Goal: Task Accomplishment & Management: Manage account settings

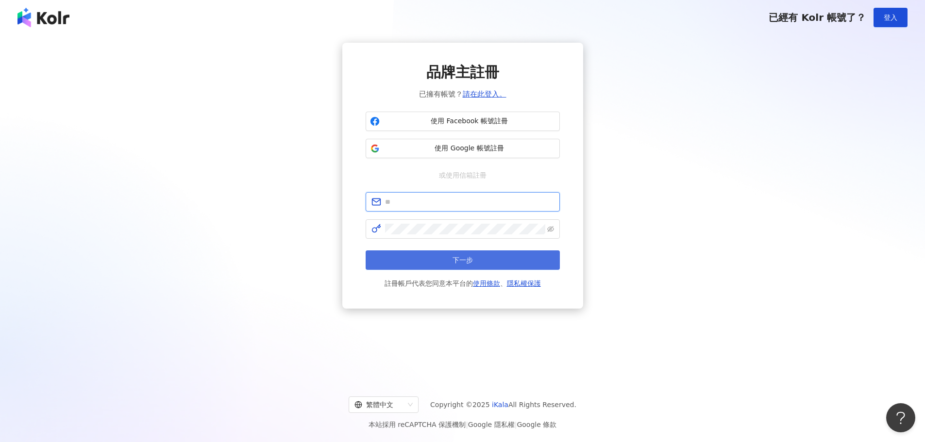
type input "**********"
click at [447, 257] on button "下一步" at bounding box center [463, 260] width 194 height 19
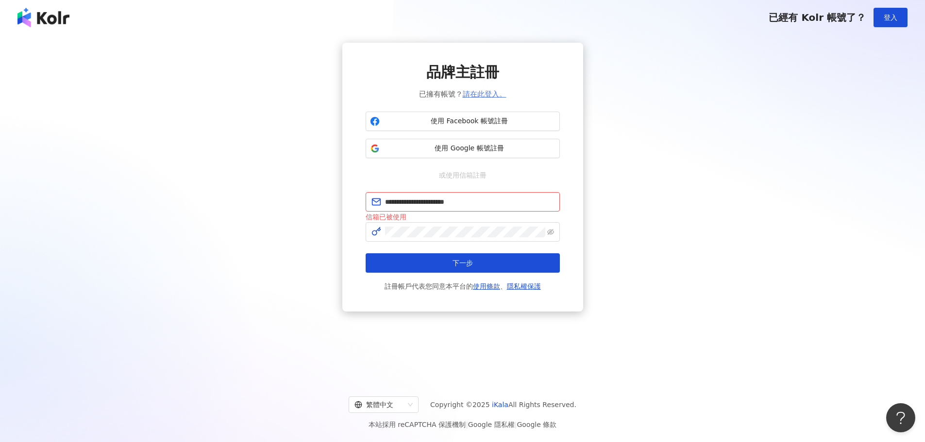
click at [489, 93] on link "請在此登入。" at bounding box center [485, 94] width 44 height 9
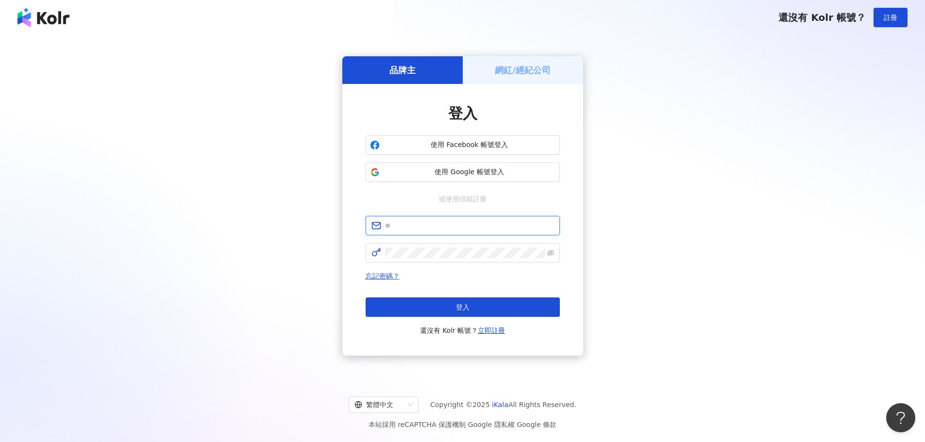
type input "**********"
click at [490, 302] on button "登入" at bounding box center [463, 307] width 194 height 19
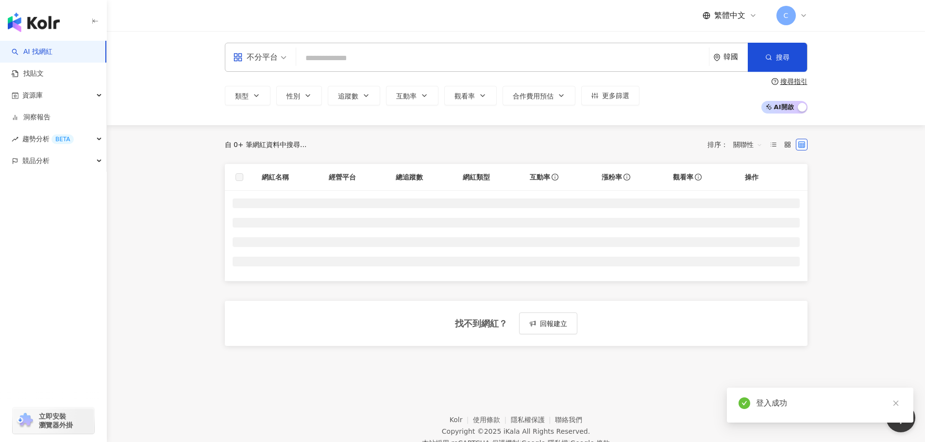
click at [801, 13] on icon at bounding box center [804, 16] width 8 height 8
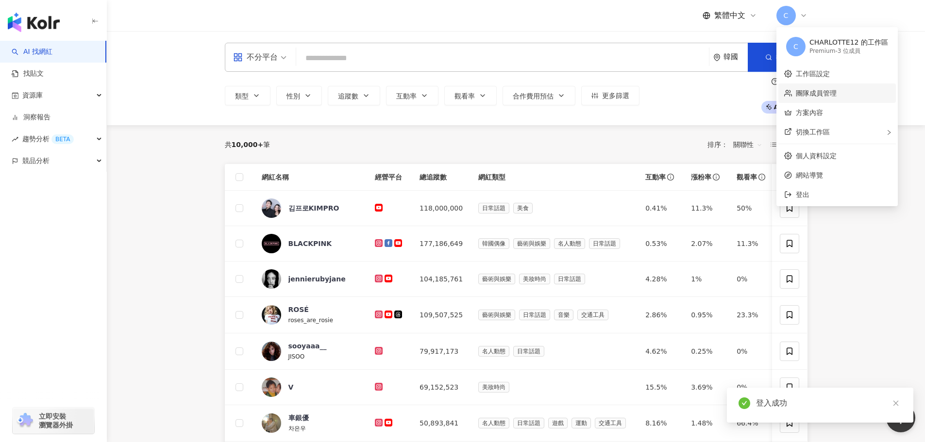
click at [827, 93] on link "團隊成員管理" at bounding box center [816, 93] width 41 height 8
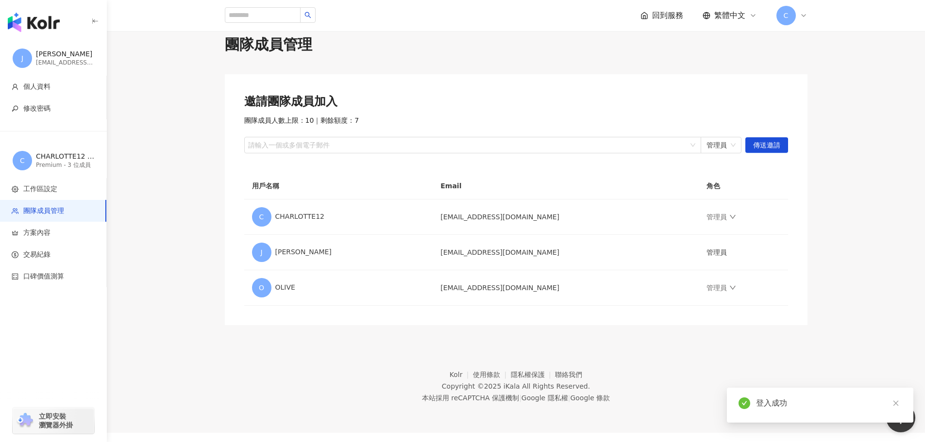
scroll to position [45, 0]
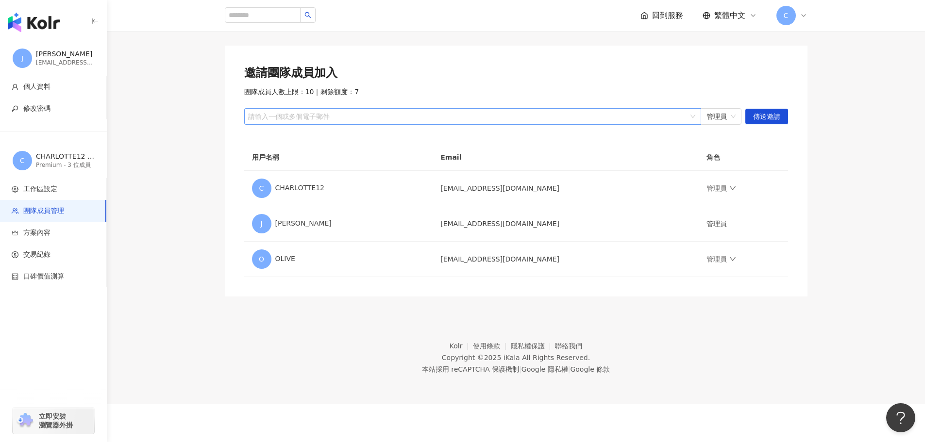
drag, startPoint x: 660, startPoint y: 105, endPoint x: 657, endPoint y: 112, distance: 7.2
click at [660, 108] on div "邀請團隊成員加入 團隊成員人數上限：10 ｜ 剩餘額度：7 請輸入一個或多個電子郵件 管理員 傳送邀請" at bounding box center [516, 95] width 544 height 60
click at [656, 118] on div at bounding box center [467, 116] width 443 height 7
click at [774, 118] on span "傳送邀請" at bounding box center [766, 117] width 27 height 16
click at [558, 108] on div "邀請團隊成員加入 團隊成員人數上限：10 ｜ 剩餘額度：7 請輸入一個或多個電子郵件 管理員 傳送邀請" at bounding box center [516, 95] width 544 height 60
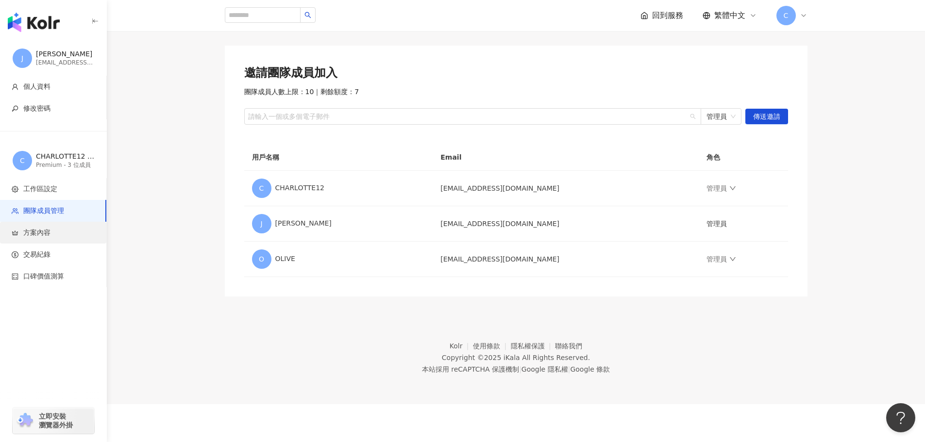
click at [60, 241] on li "方案內容" at bounding box center [53, 233] width 106 height 22
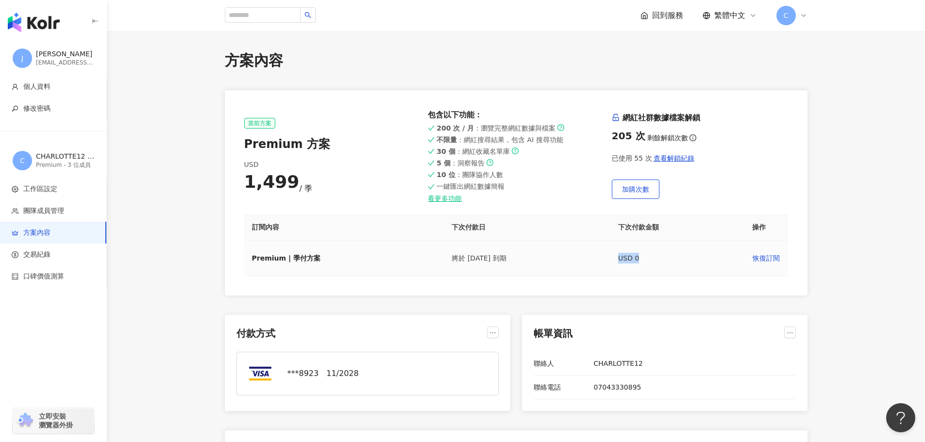
drag, startPoint x: 647, startPoint y: 262, endPoint x: 620, endPoint y: 262, distance: 26.7
click at [620, 262] on td "USD 0" at bounding box center [677, 258] width 134 height 35
click at [655, 266] on td "USD 0" at bounding box center [677, 258] width 134 height 35
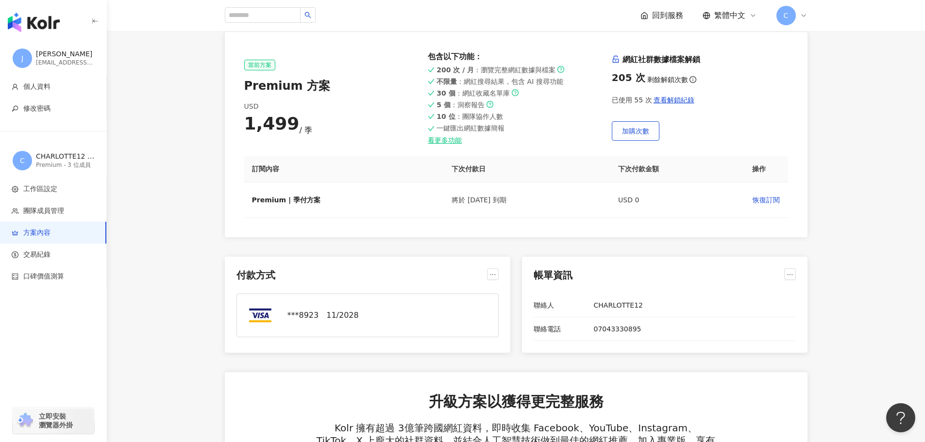
scroll to position [146, 0]
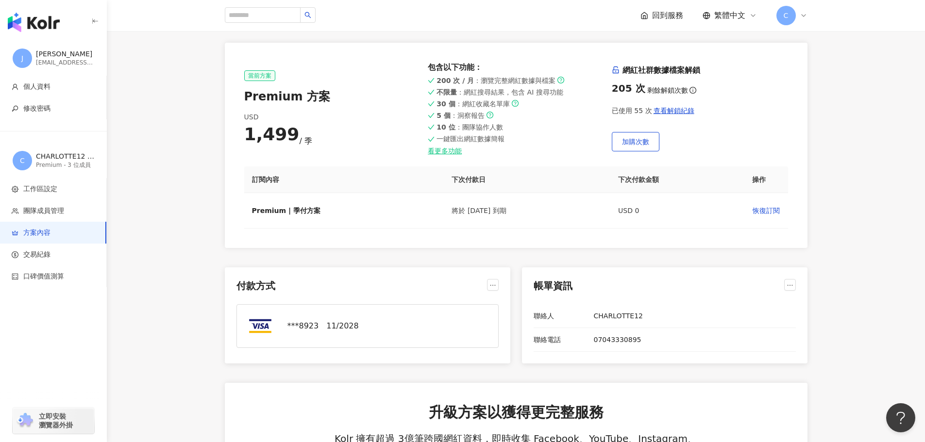
scroll to position [0, 0]
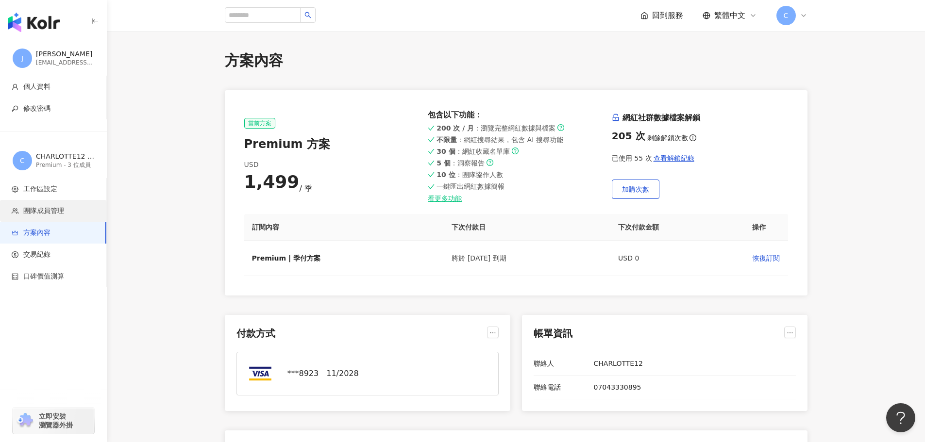
click at [61, 211] on span "團隊成員管理" at bounding box center [43, 211] width 41 height 10
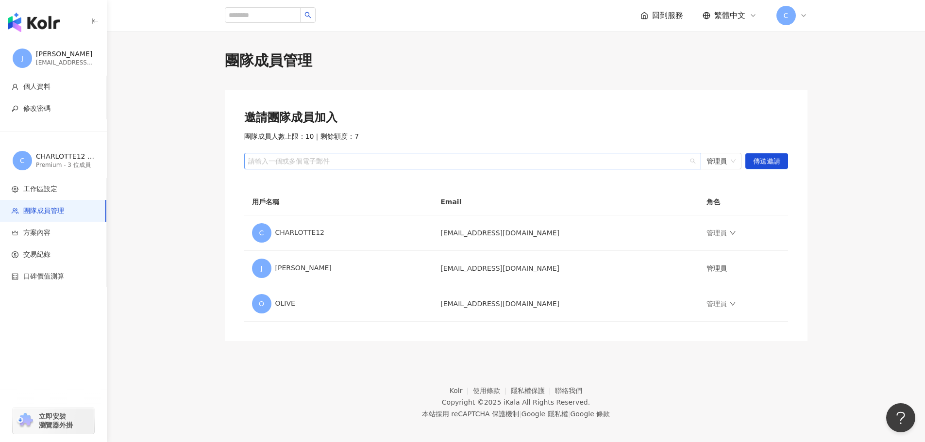
click at [534, 161] on div at bounding box center [467, 161] width 443 height 7
paste input "**********"
type input "**********"
click at [769, 160] on span "傳送邀請" at bounding box center [766, 162] width 27 height 16
click at [715, 165] on span "管理員" at bounding box center [710, 161] width 29 height 16
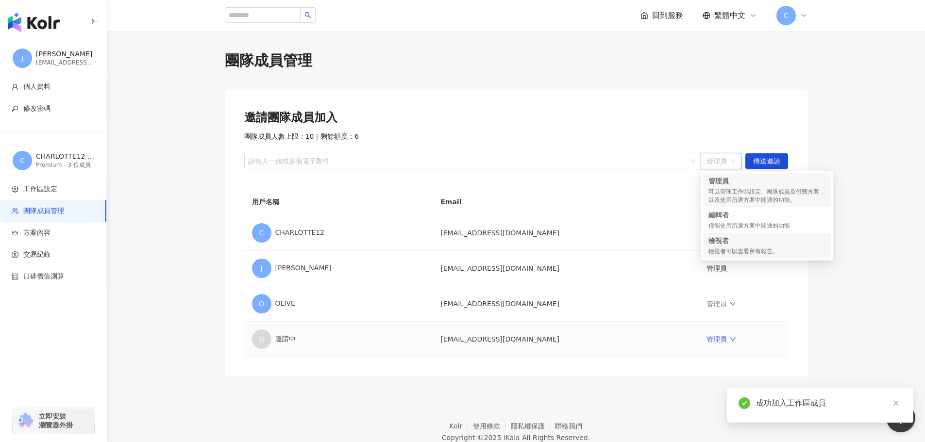
click at [717, 343] on td "管理員" at bounding box center [743, 339] width 89 height 35
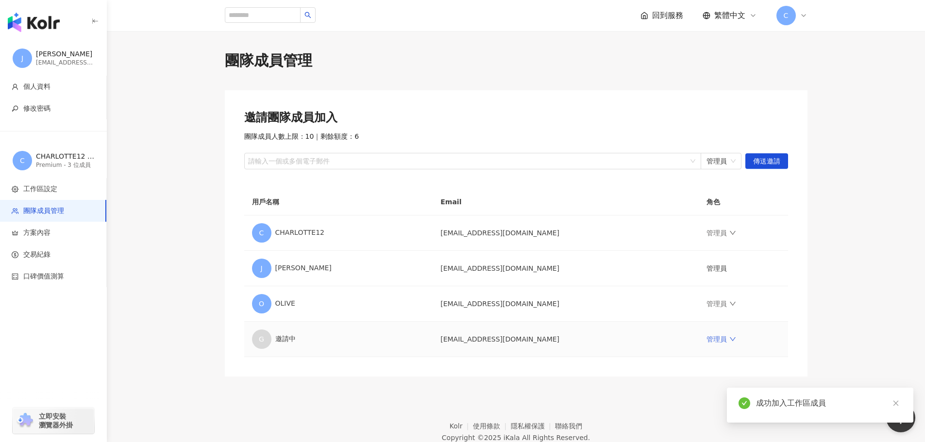
click at [729, 342] on icon "down" at bounding box center [732, 339] width 7 height 7
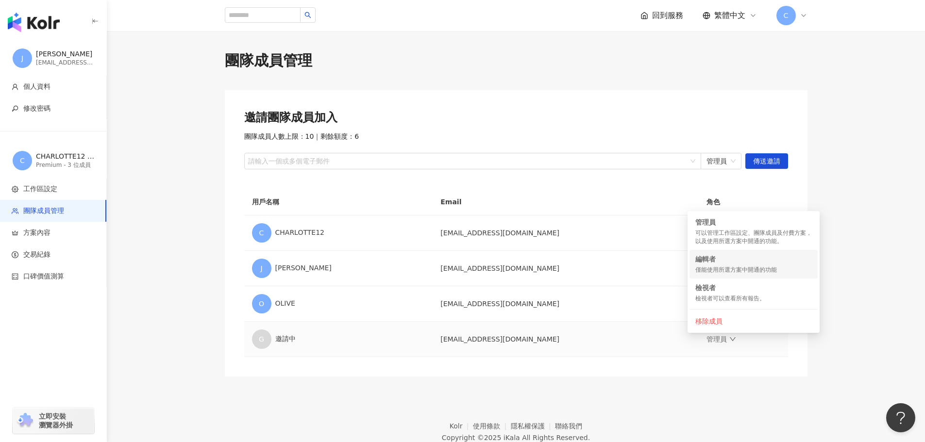
drag, startPoint x: 791, startPoint y: 263, endPoint x: 871, endPoint y: 259, distance: 79.7
click at [792, 263] on div "編輯者" at bounding box center [753, 259] width 117 height 10
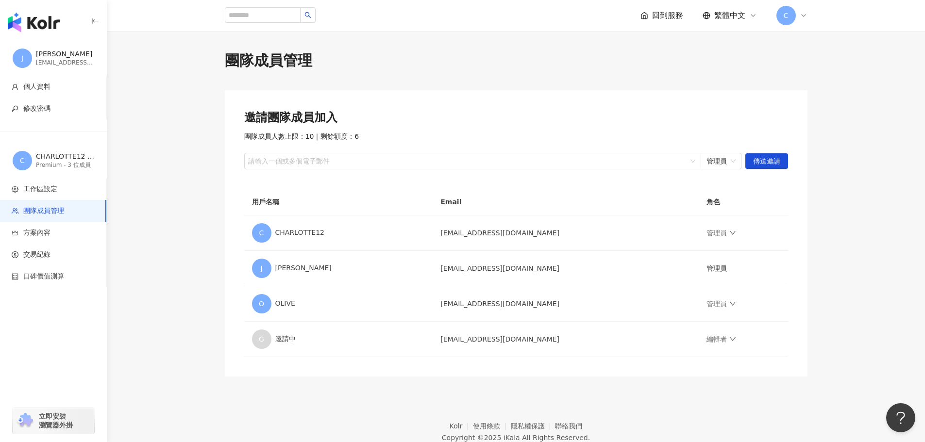
click at [27, 22] on img "button" at bounding box center [34, 22] width 52 height 19
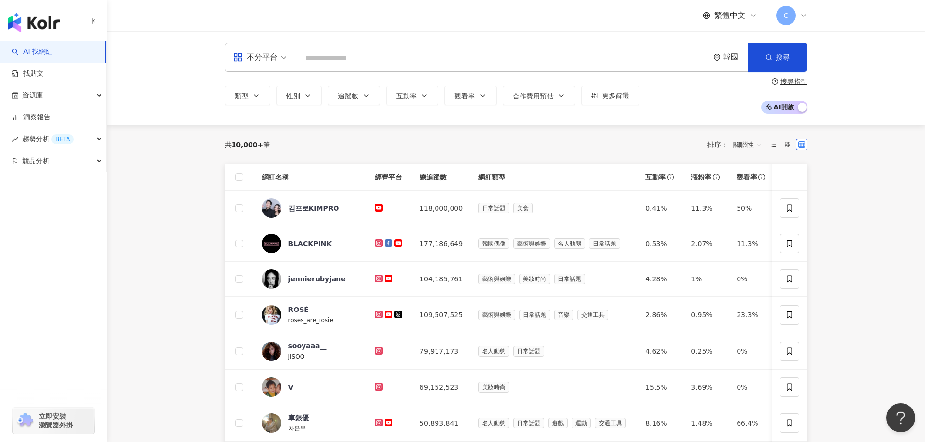
click at [731, 68] on div "韓國" at bounding box center [730, 57] width 34 height 28
click at [569, 49] on div "不分平台 韓國 韓國 tw jp hk 日本 香港 馬來西亞 泰國 越南 新加坡 韓國 美國 搜尋" at bounding box center [516, 57] width 583 height 29
click at [570, 51] on input "search" at bounding box center [502, 58] width 405 height 18
type input "*"
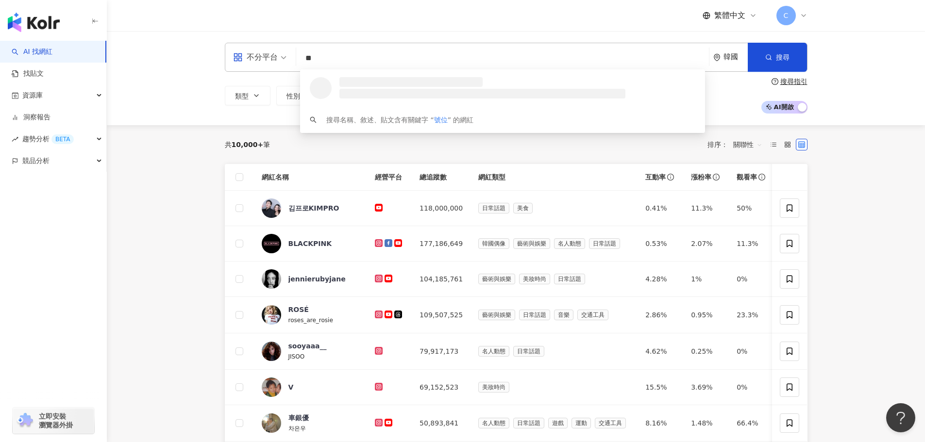
type input "*"
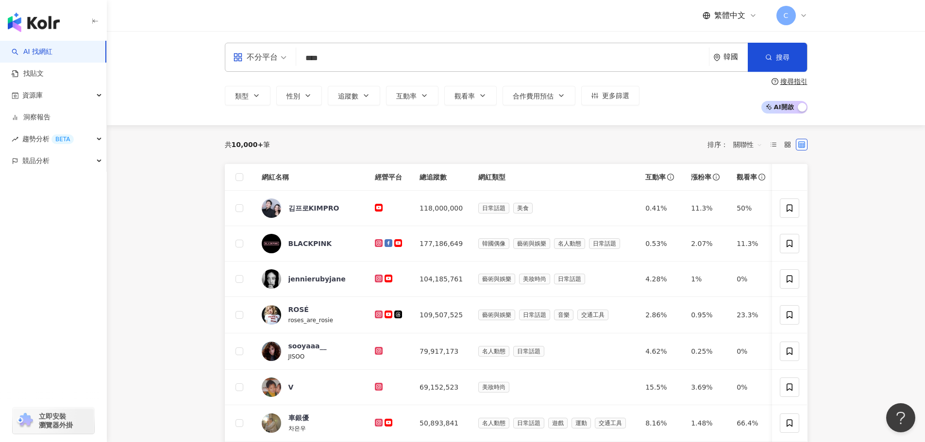
type input "****"
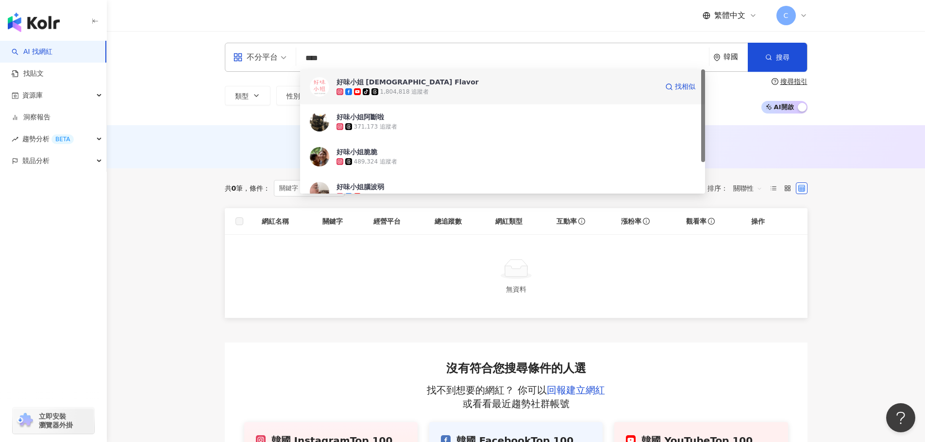
click at [432, 85] on span "好味小姐 [DEMOGRAPHIC_DATA] Flavor" at bounding box center [497, 82] width 321 height 10
